Goal: Check status: Check status

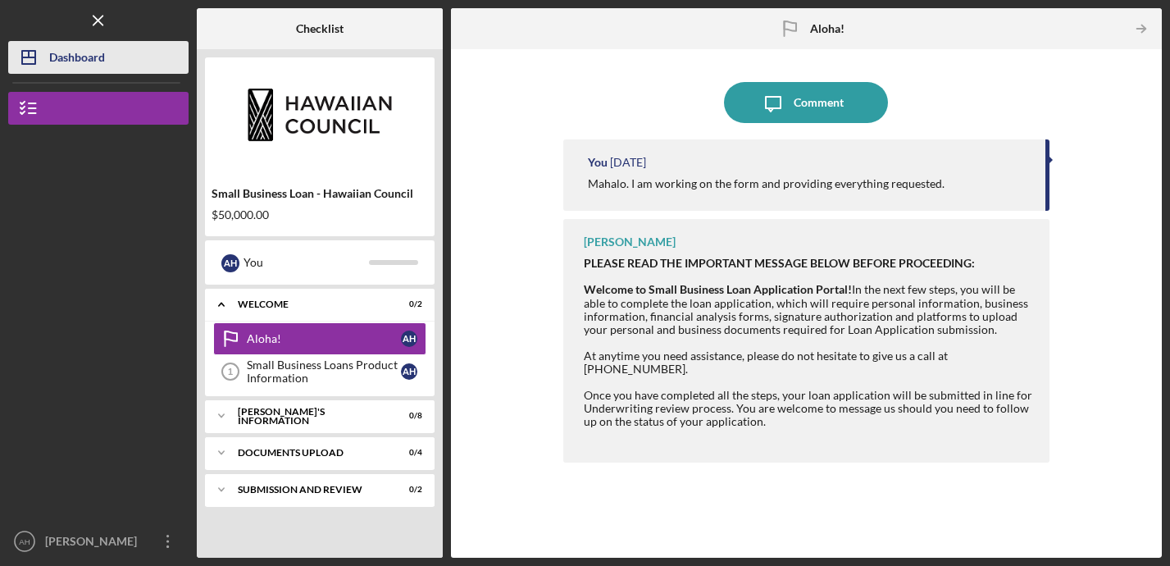
click at [69, 56] on div "Dashboard" at bounding box center [77, 59] width 56 height 37
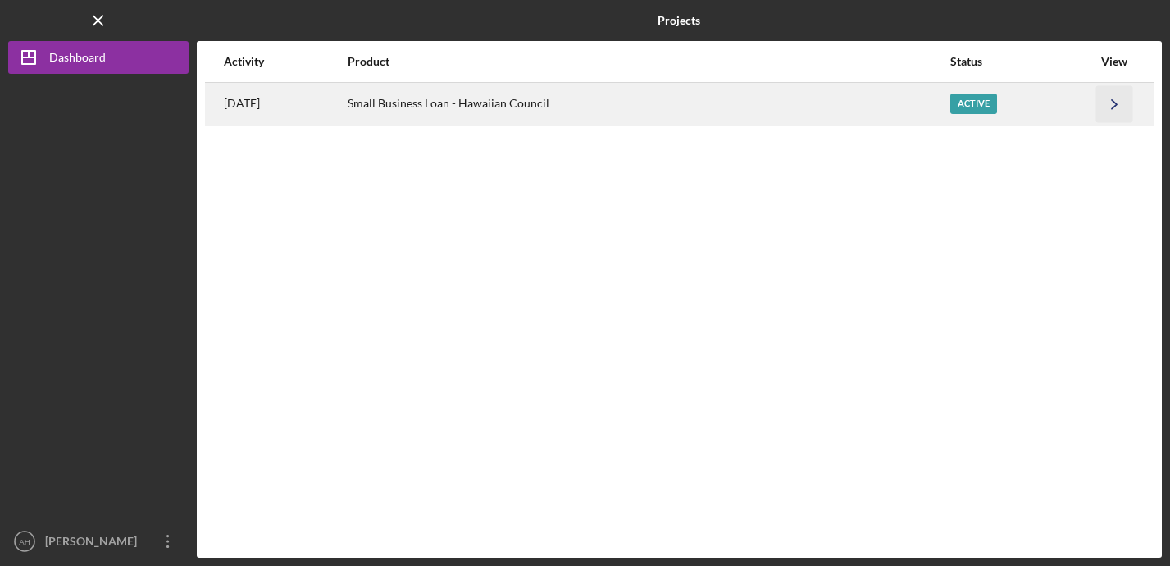
click at [1110, 110] on icon "Icon/Navigate" at bounding box center [1114, 103] width 37 height 37
